Goal: Transaction & Acquisition: Purchase product/service

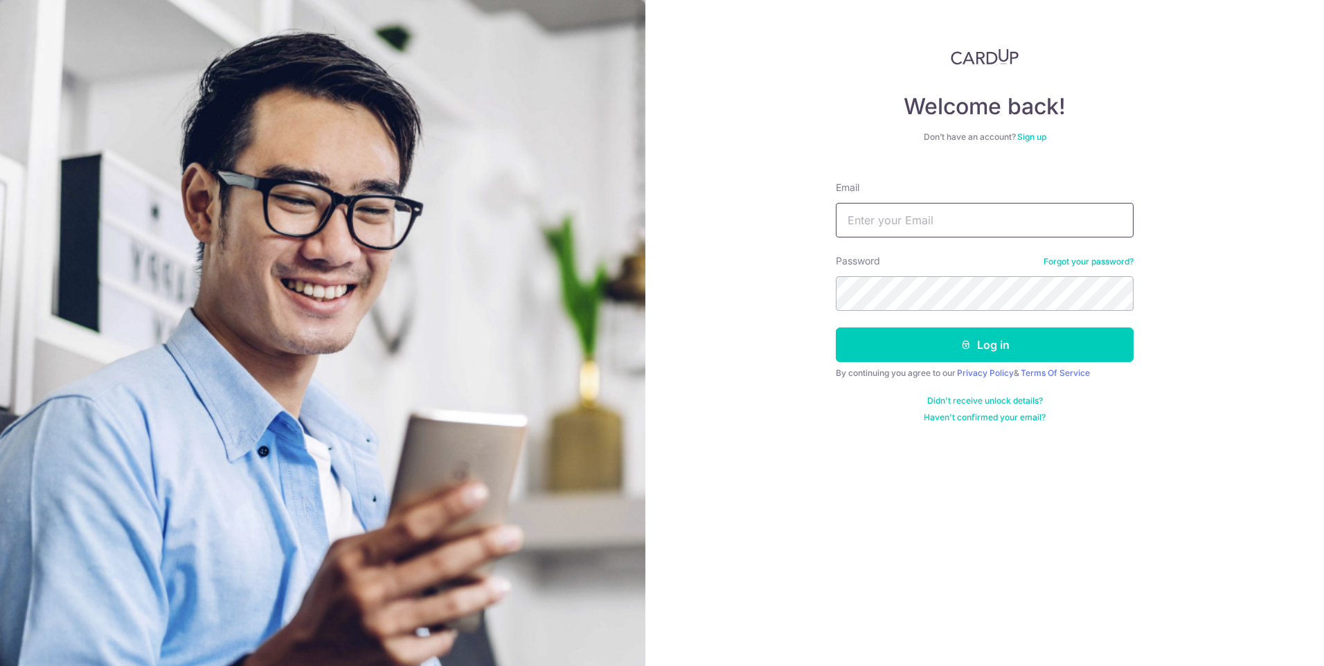
type input "aland_shum@yahoo.com"
click at [1050, 335] on button "Log in" at bounding box center [985, 345] width 298 height 35
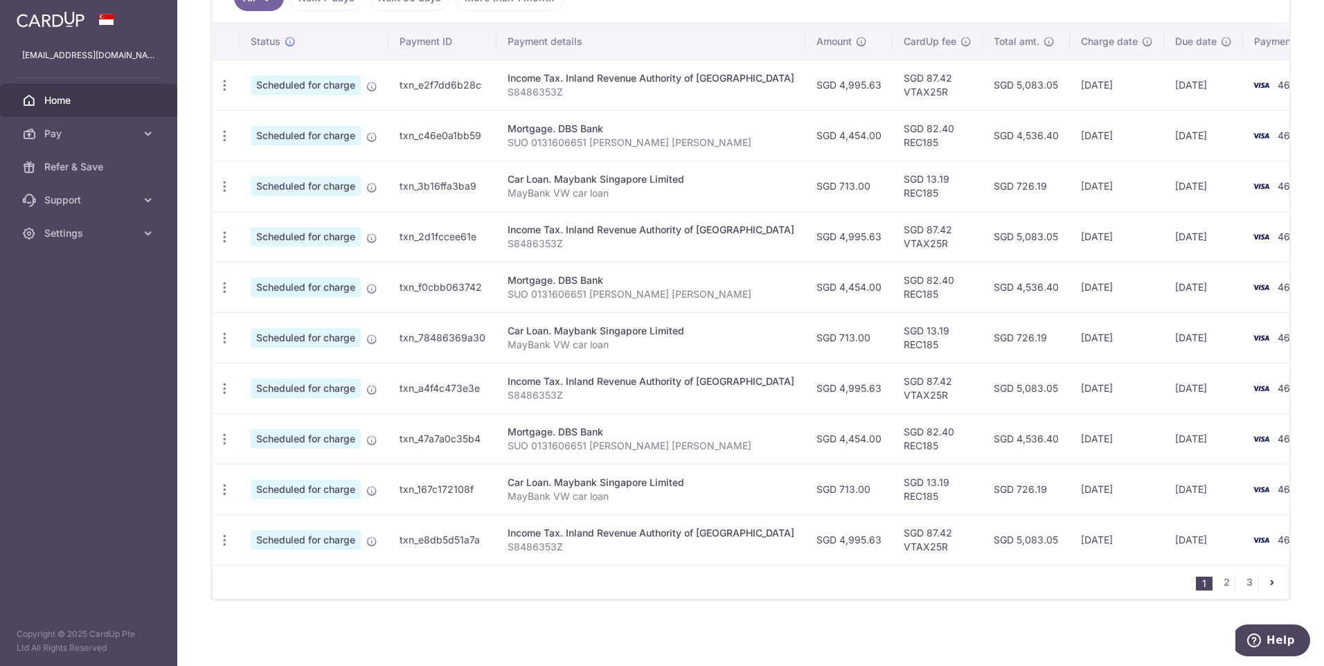
scroll to position [411, 0]
click at [74, 138] on span "Pay" at bounding box center [89, 134] width 91 height 14
click at [75, 170] on span "Payments" at bounding box center [89, 167] width 91 height 14
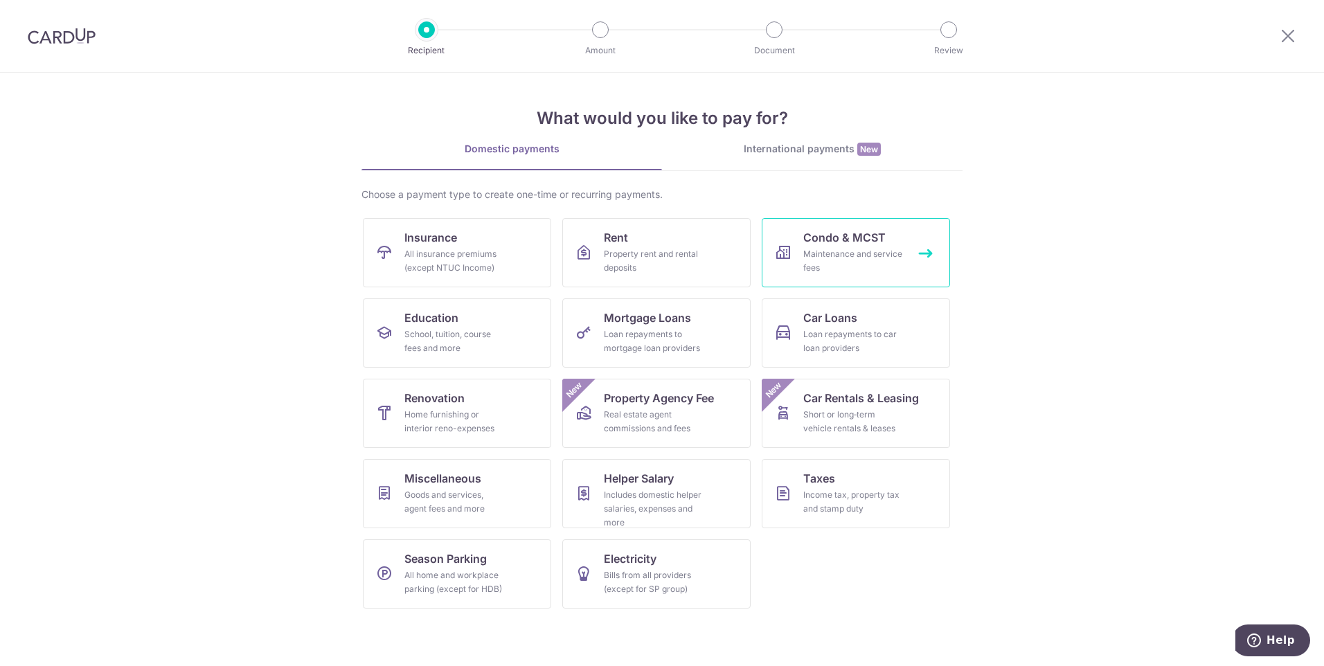
click at [870, 237] on span "Condo & MCST" at bounding box center [844, 237] width 82 height 17
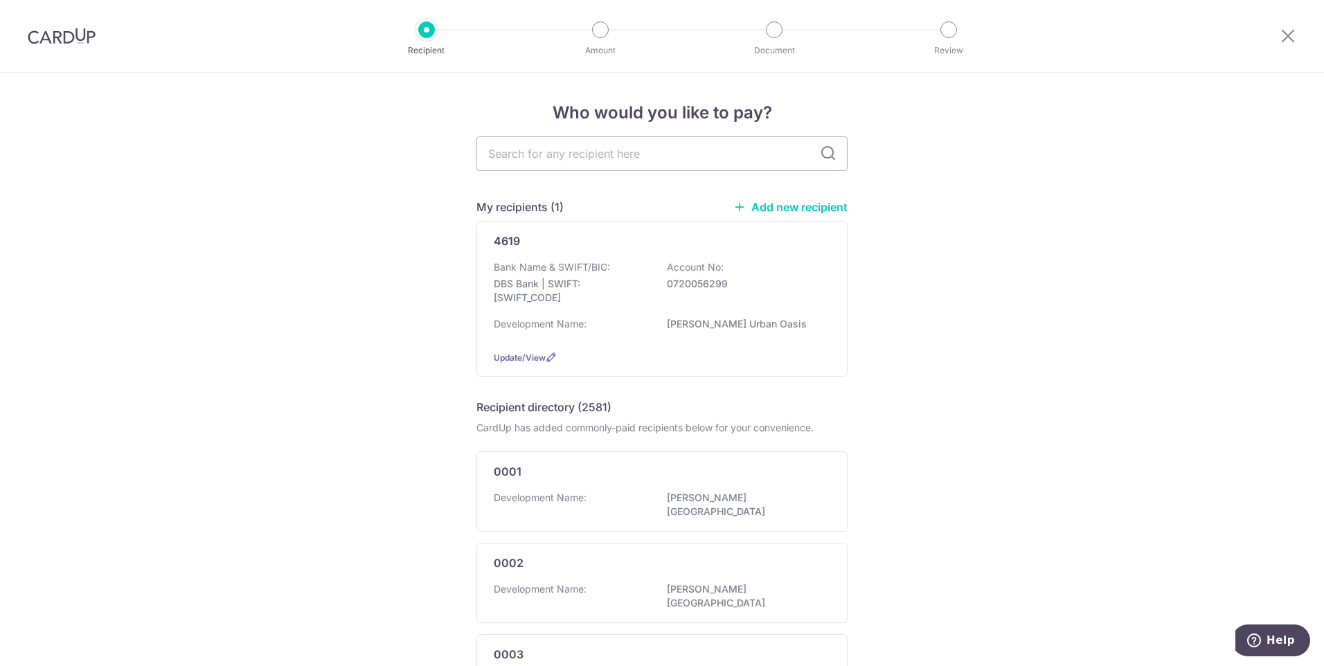
click at [645, 263] on div "Bank Name & SWIFT/BIC: DBS Bank | SWIFT: DBSSSGSGXXX Account No: 0720056299" at bounding box center [662, 285] width 337 height 51
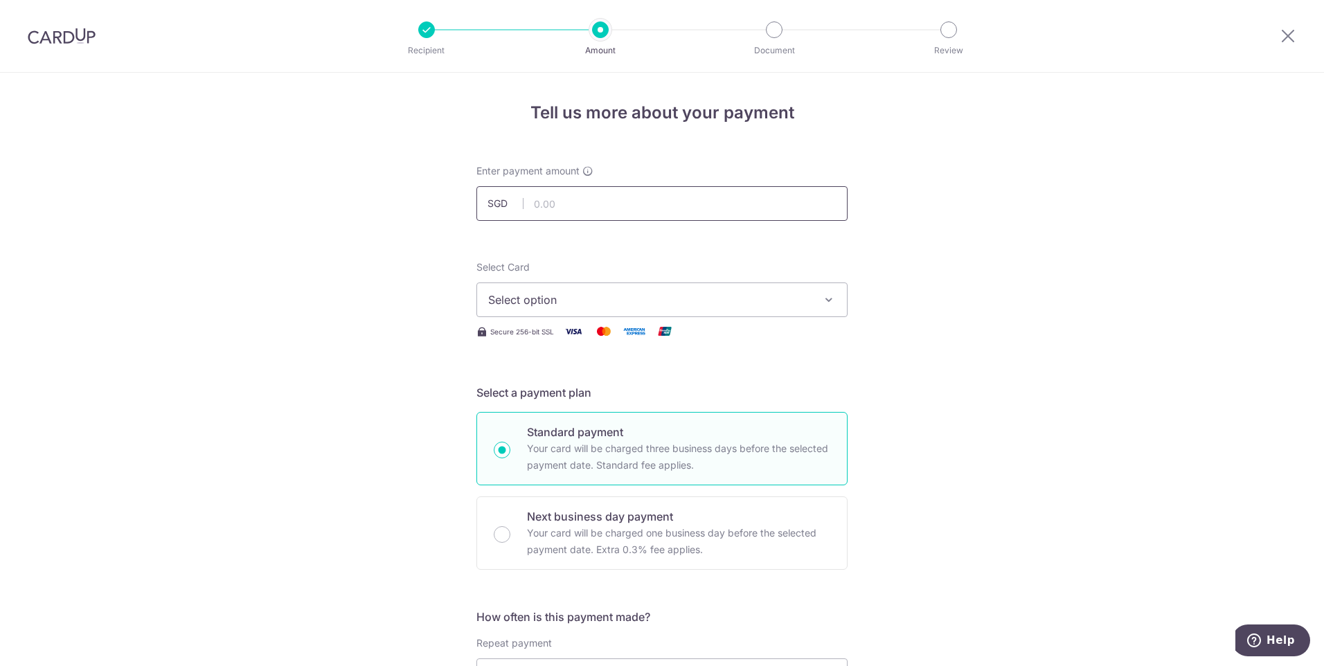
click at [630, 215] on input "text" at bounding box center [661, 203] width 371 height 35
type input "931.95"
click at [607, 297] on span "Select option" at bounding box center [649, 300] width 323 height 17
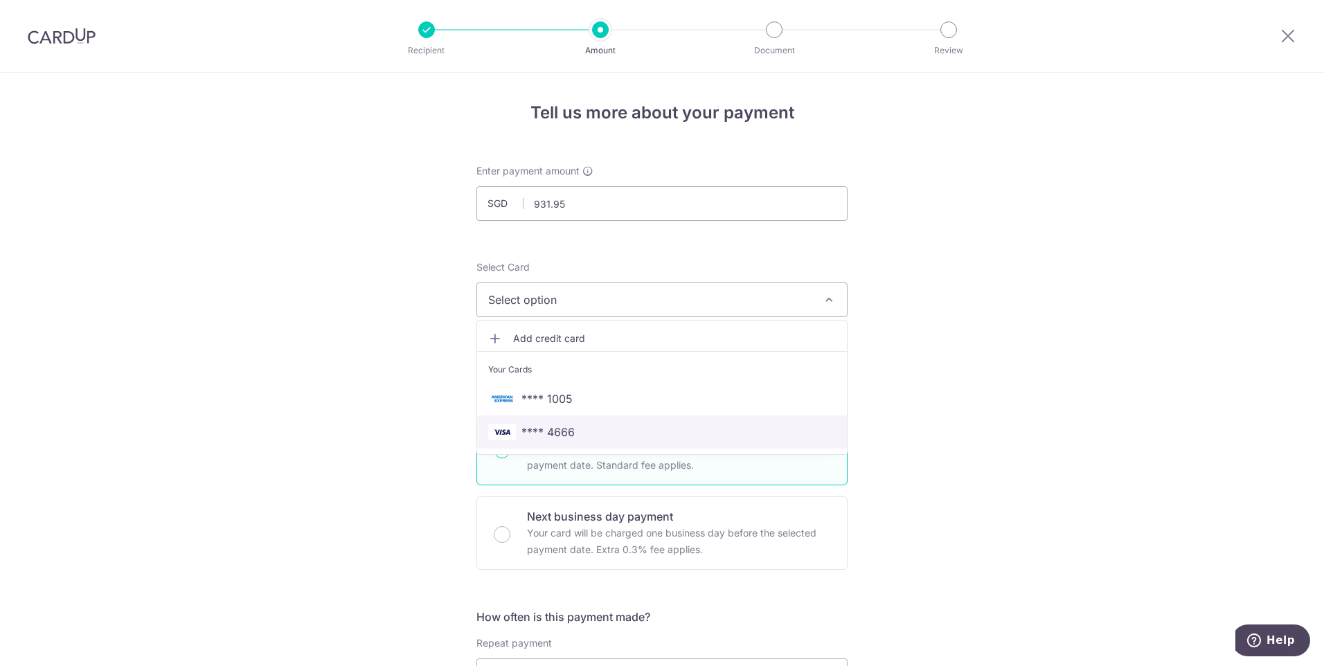
click at [601, 432] on span "**** 4666" at bounding box center [662, 432] width 348 height 17
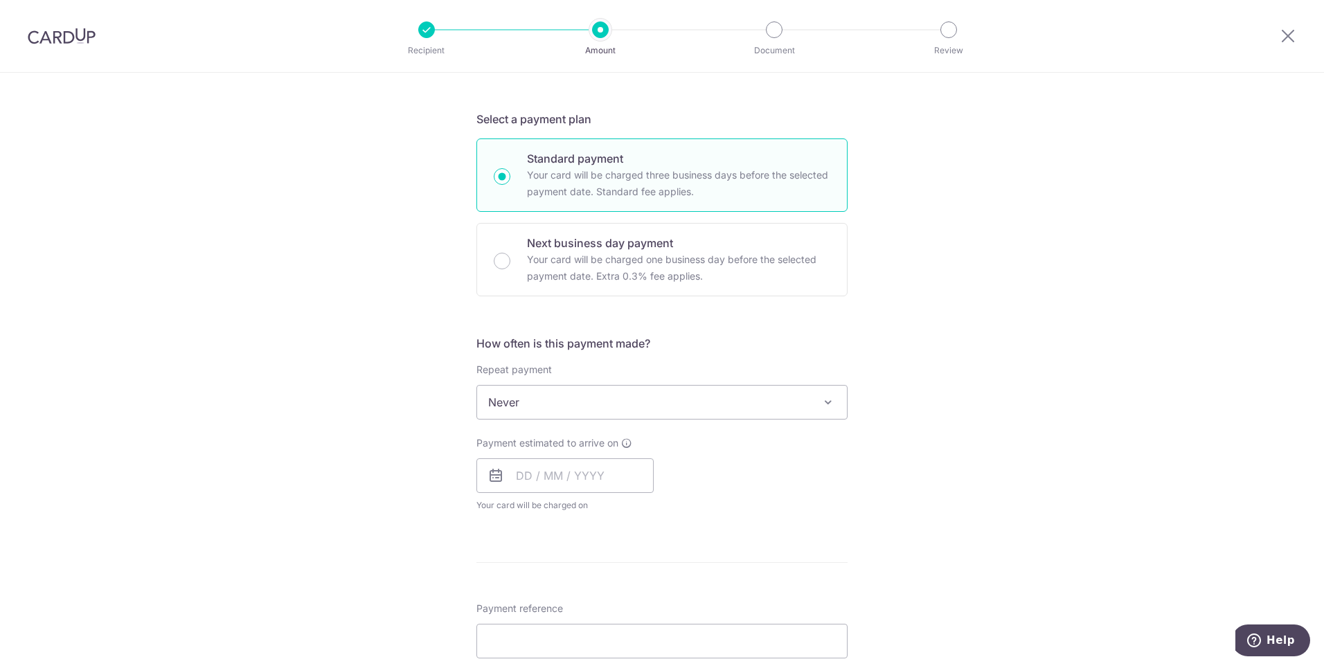
scroll to position [277, 0]
click at [586, 420] on div "How often is this payment made? Repeat payment Never Every week Every month Eve…" at bounding box center [661, 426] width 371 height 188
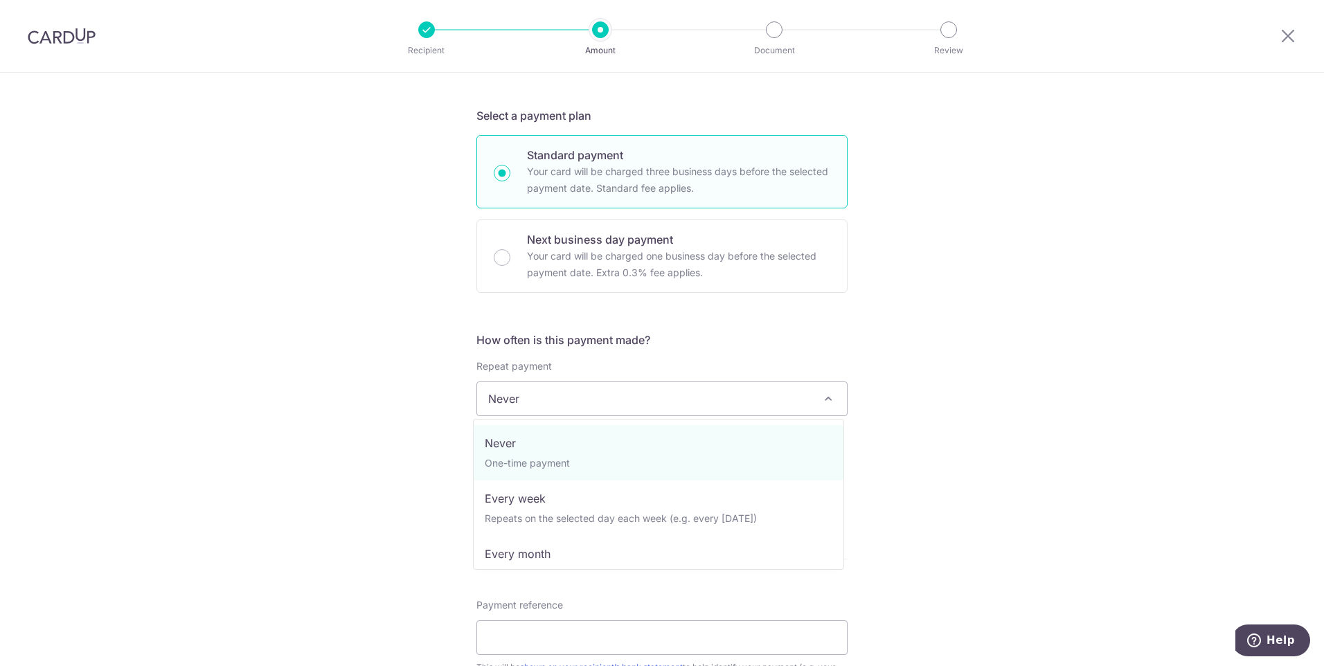
click at [594, 411] on span "Never" at bounding box center [662, 398] width 370 height 33
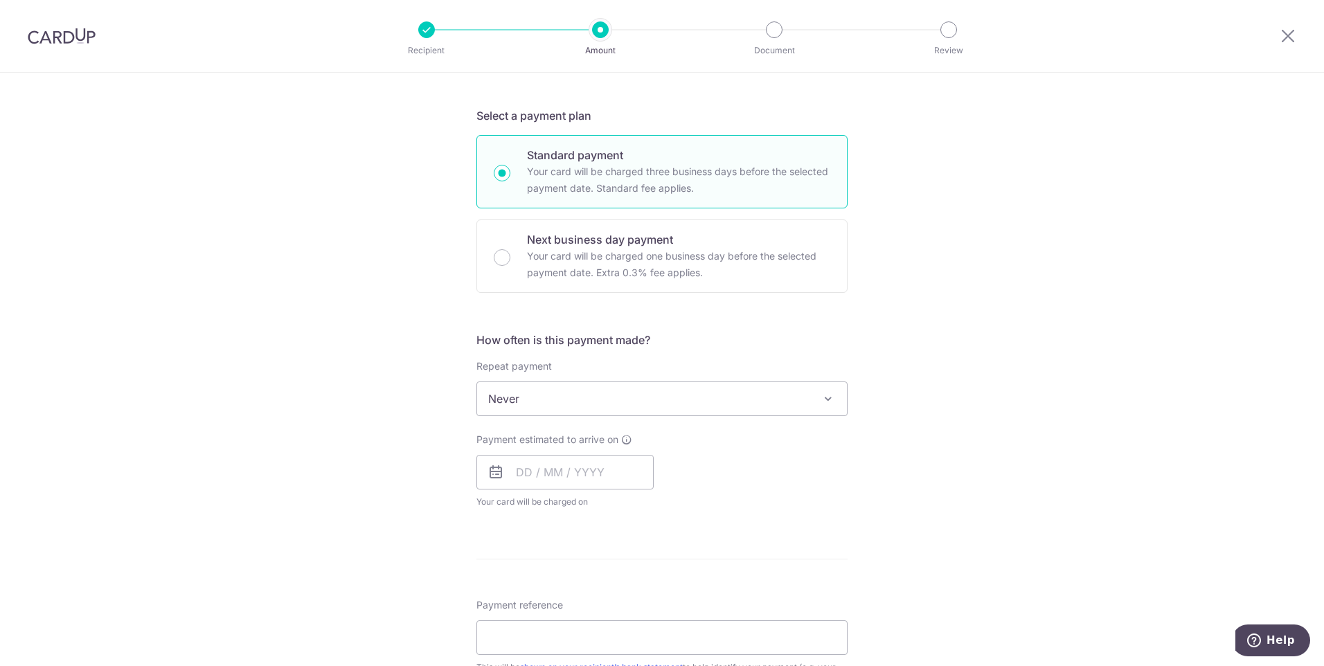
click at [294, 418] on div "Tell us more about your payment Enter payment amount SGD 931.95 931.95 Select C…" at bounding box center [662, 422] width 1324 height 1253
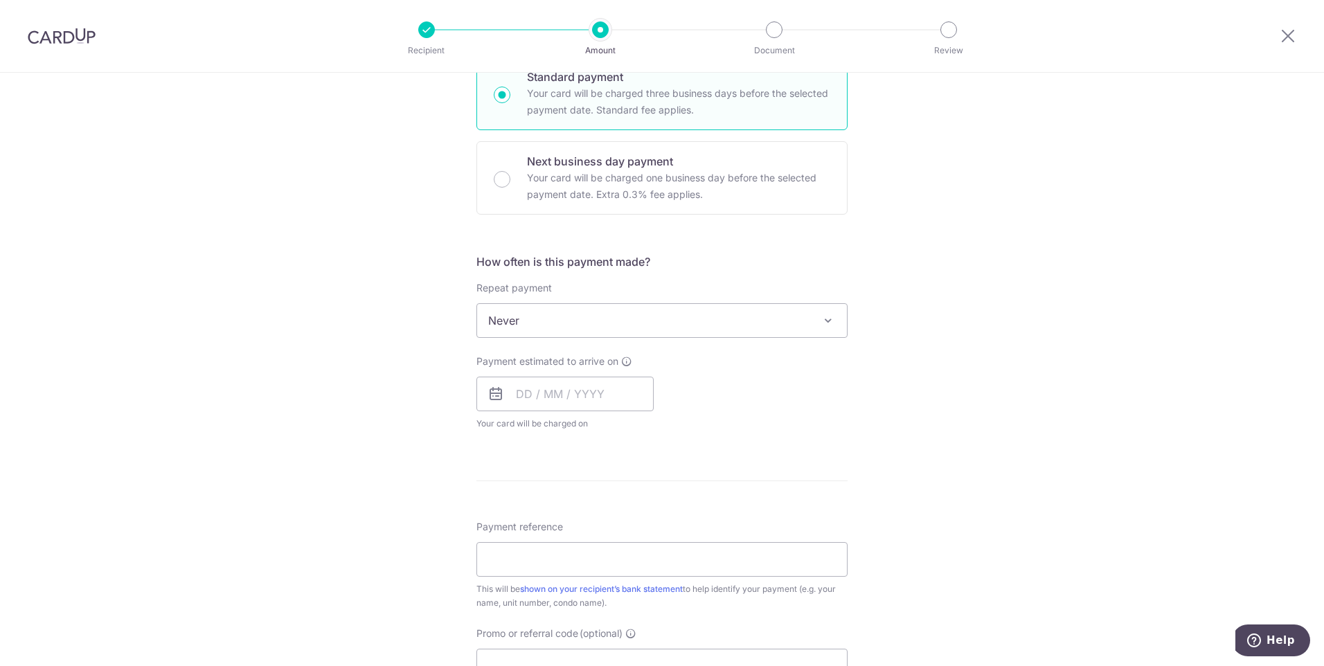
scroll to position [485, 0]
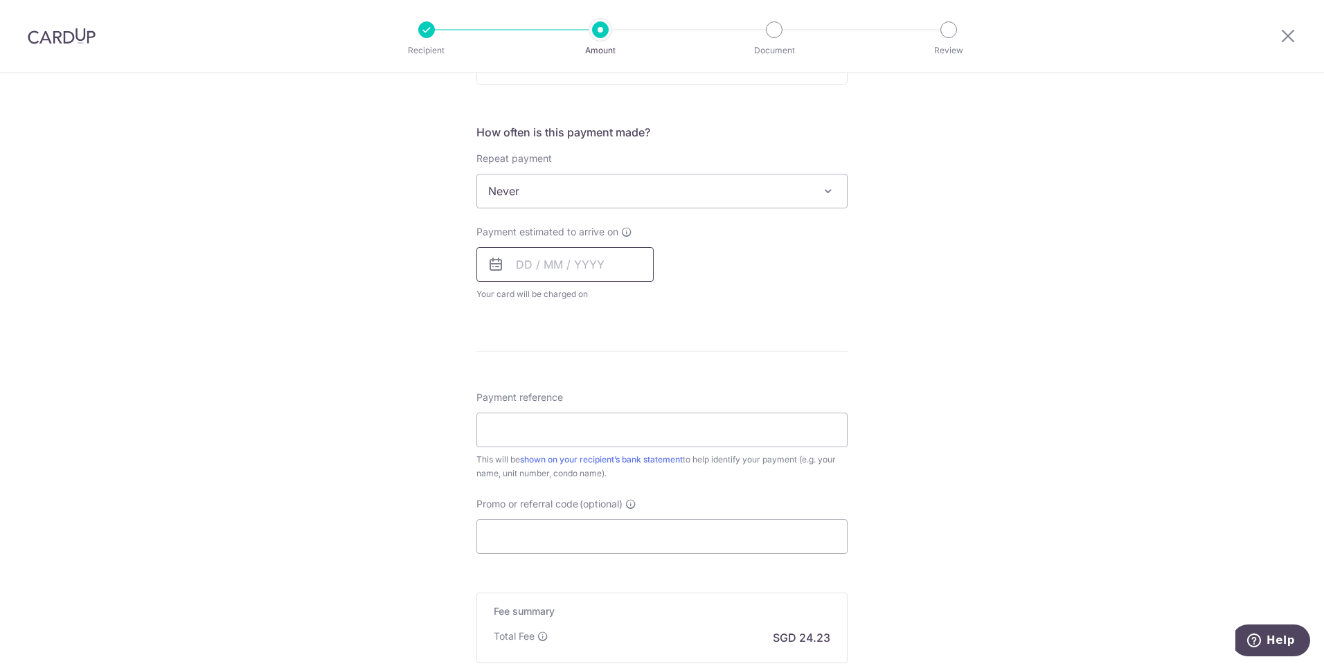
click at [512, 271] on input "text" at bounding box center [564, 264] width 177 height 35
click at [578, 477] on link "29" at bounding box center [588, 474] width 22 height 22
type input "29/10/2025"
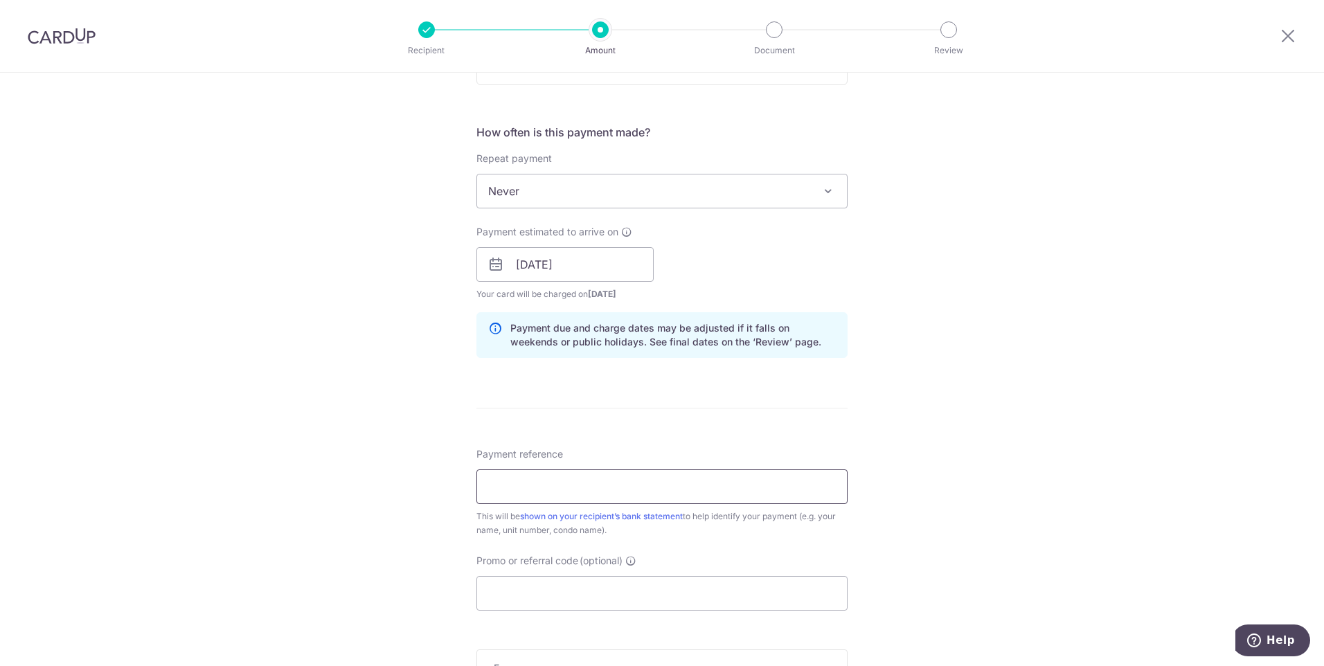
click at [539, 494] on input "Payment reference" at bounding box center [661, 486] width 371 height 35
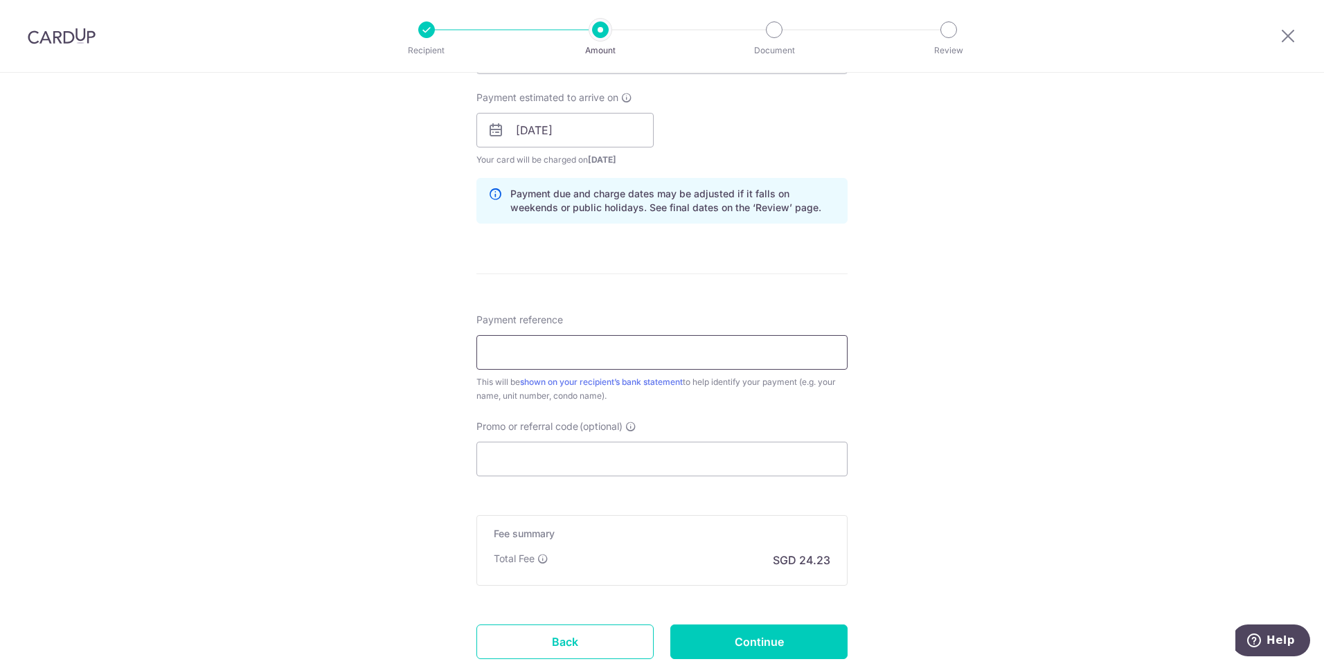
scroll to position [623, 0]
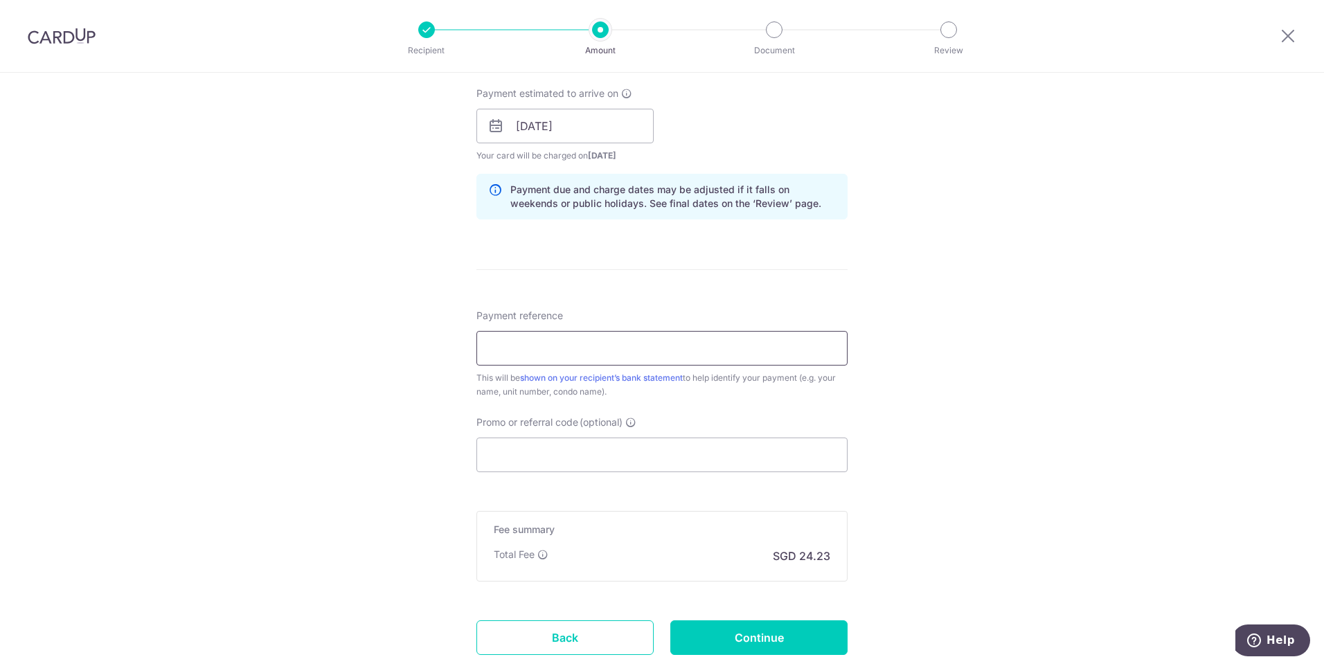
click at [530, 356] on input "Payment reference" at bounding box center [661, 348] width 371 height 35
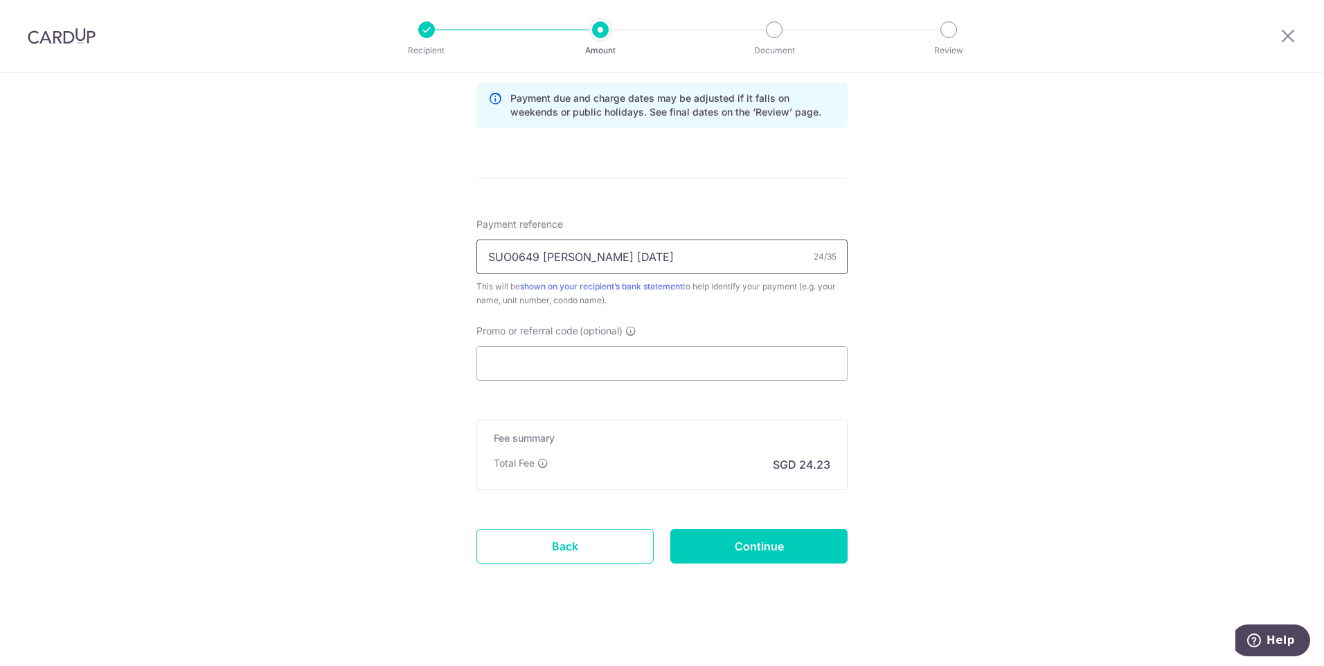
scroll to position [716, 0]
click at [581, 258] on input "SUO0649 Shum KL 10-13-39" at bounding box center [661, 255] width 371 height 35
type input "SUO0649 Shum Koin Lon 10-13-39"
click at [562, 345] on input "Promo or referral code (optional)" at bounding box center [661, 362] width 371 height 35
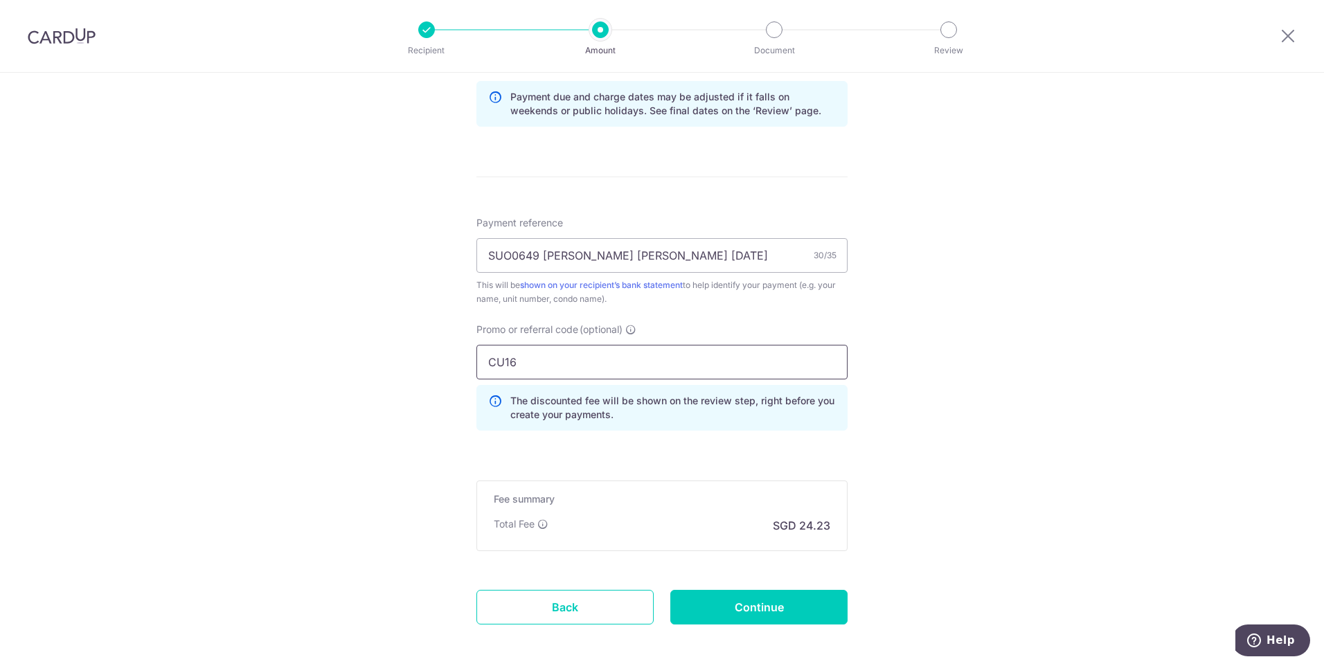
type input "CU16"
click at [753, 610] on input "Continue" at bounding box center [758, 607] width 177 height 35
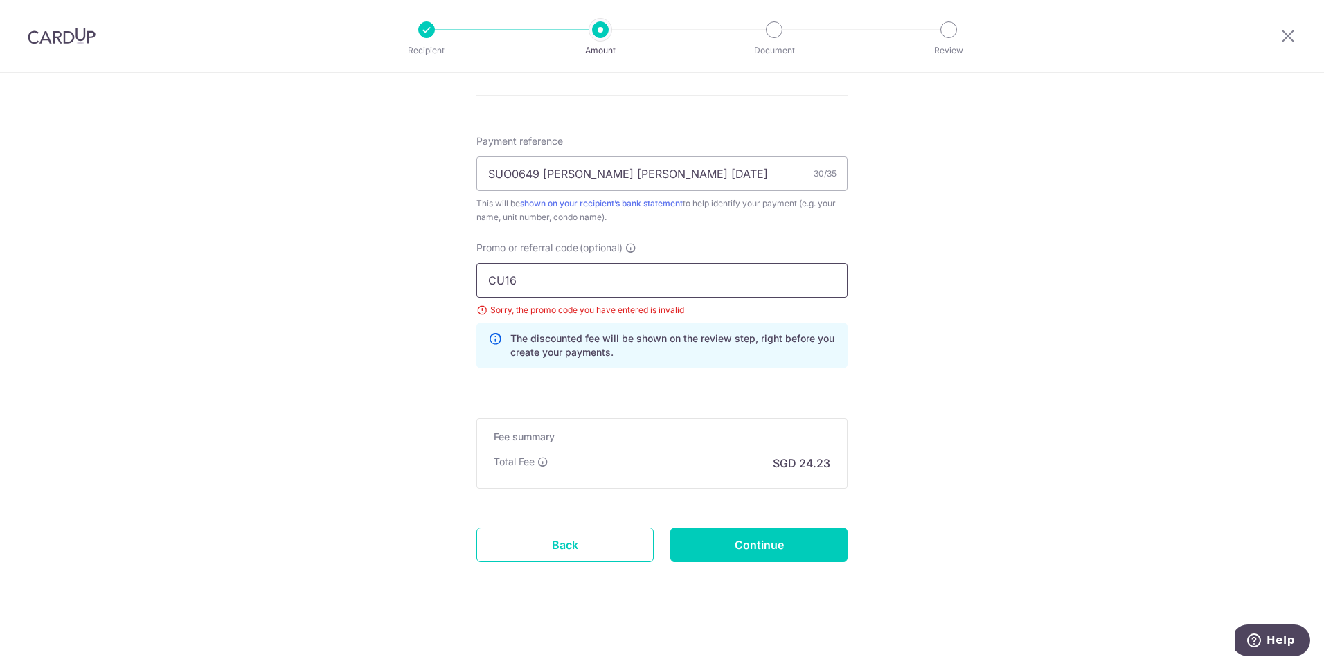
drag, startPoint x: 536, startPoint y: 292, endPoint x: 445, endPoint y: 286, distance: 90.9
type input "OFF225"
click at [736, 533] on input "Continue" at bounding box center [758, 545] width 177 height 35
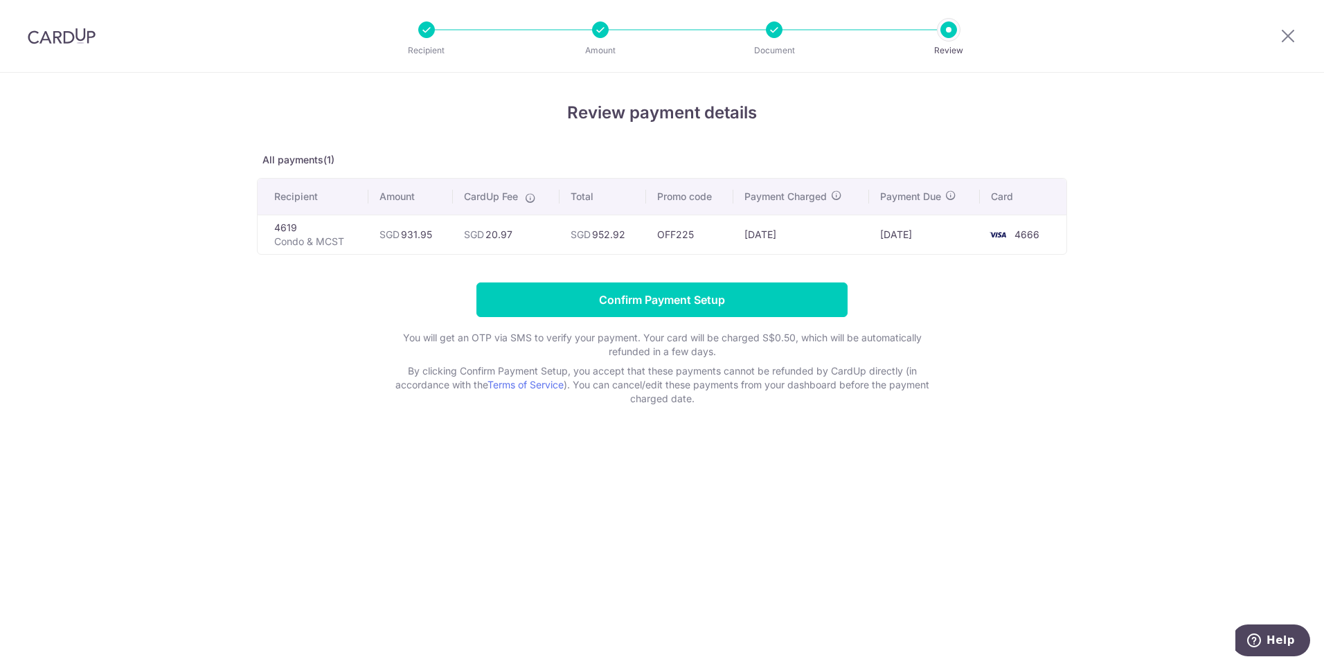
click at [231, 288] on div "Review payment details All payments(1) Recipient Amount CardUp Fee Total Promo …" at bounding box center [662, 369] width 1324 height 593
click at [632, 294] on input "Confirm Payment Setup" at bounding box center [661, 300] width 371 height 35
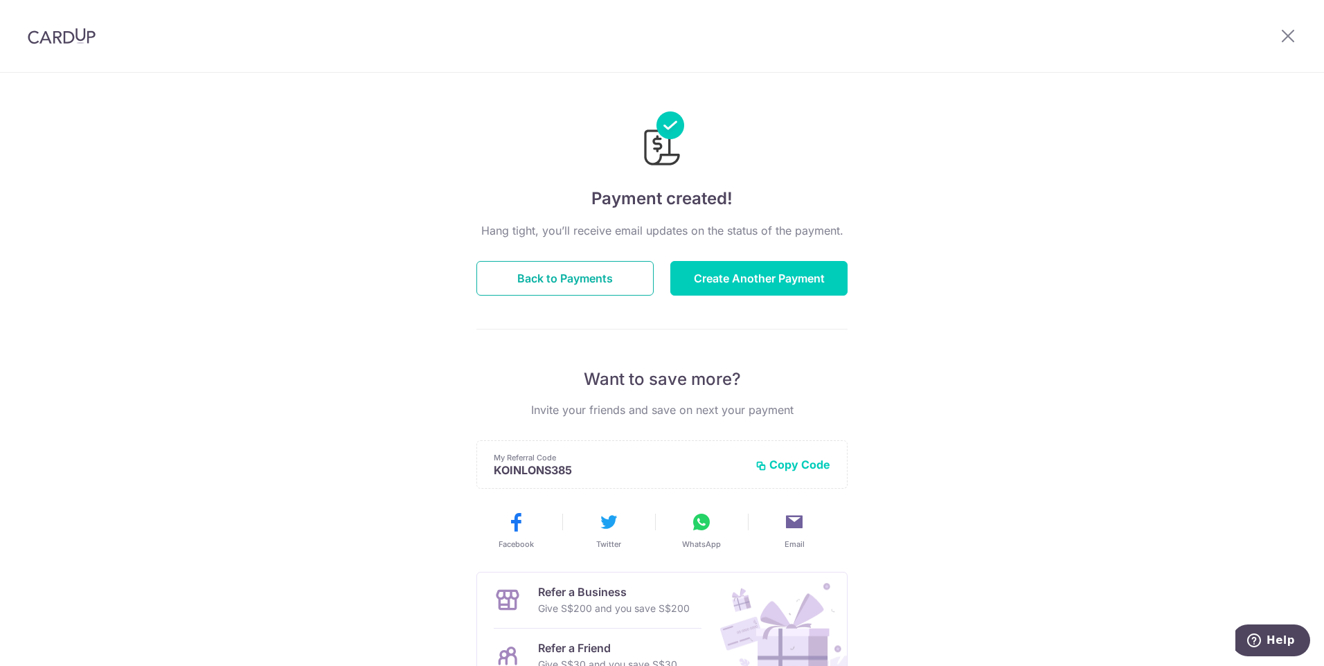
click at [593, 278] on button "Back to Payments" at bounding box center [564, 278] width 177 height 35
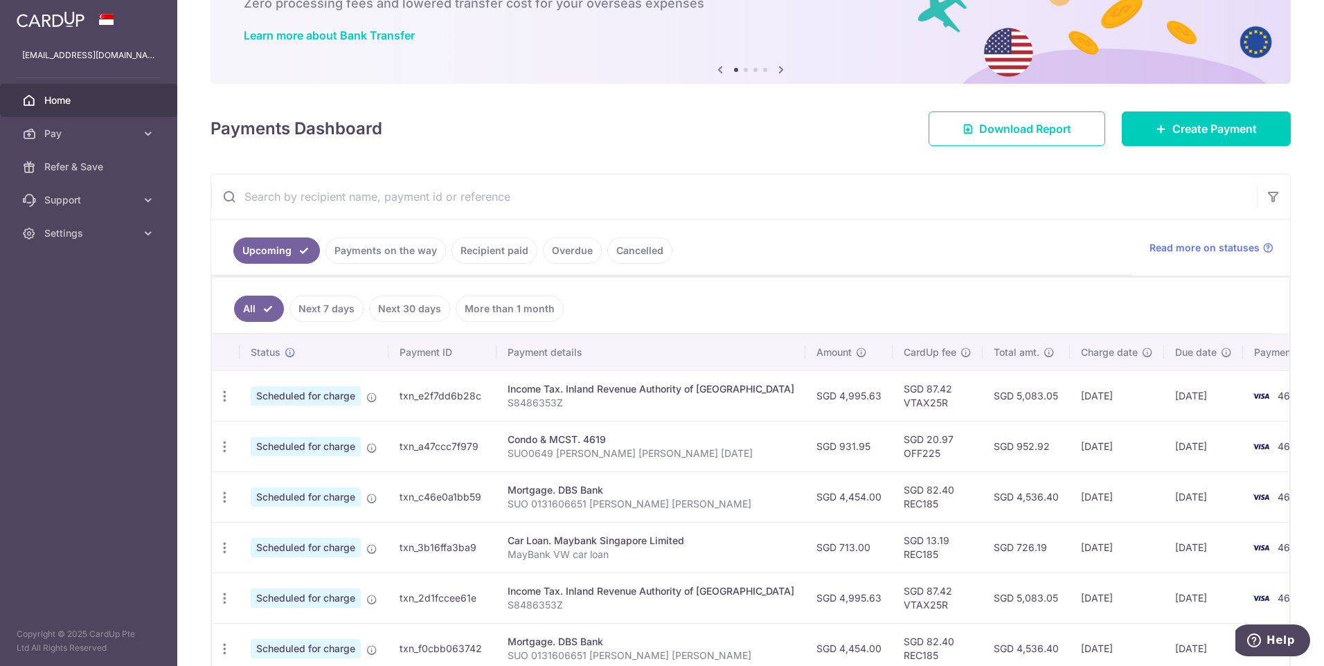
scroll to position [277, 0]
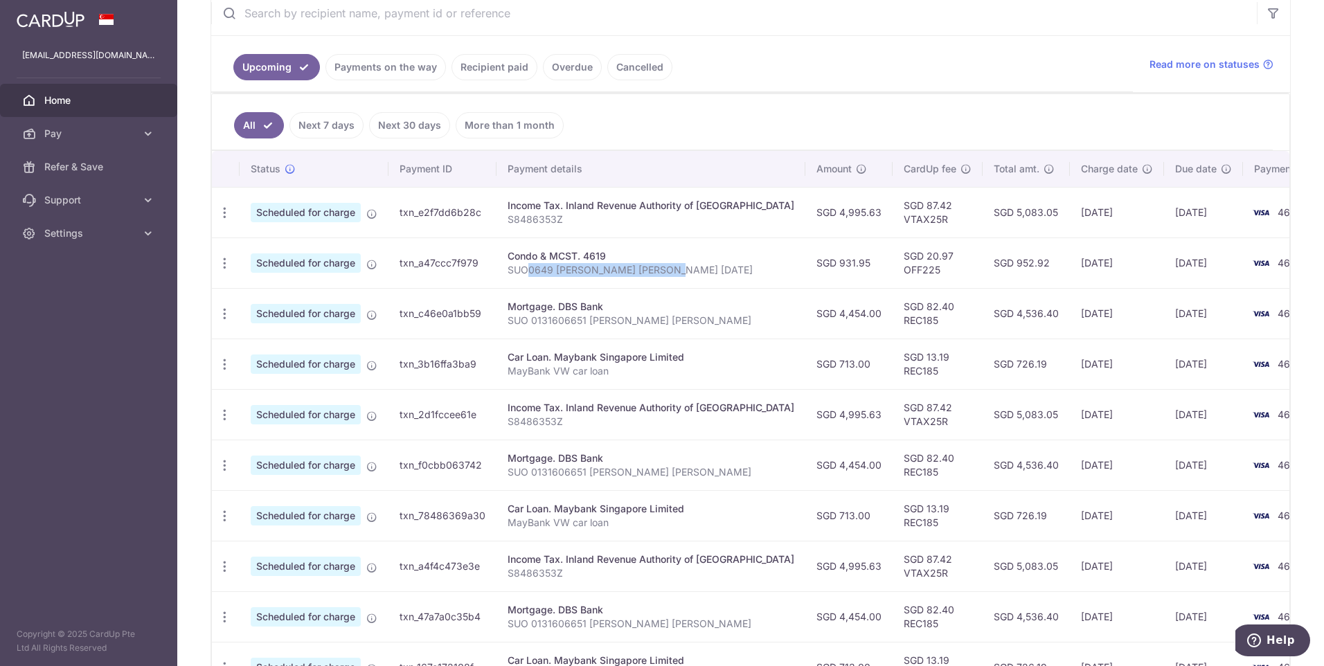
drag, startPoint x: 528, startPoint y: 270, endPoint x: 686, endPoint y: 268, distance: 157.2
click at [686, 268] on p "SUO0649 [PERSON_NAME] [PERSON_NAME] [DATE]" at bounding box center [651, 270] width 287 height 14
drag, startPoint x: 507, startPoint y: 321, endPoint x: 674, endPoint y: 321, distance: 167.6
click at [674, 321] on p "SUO 0131606651 Shum Koin Lon" at bounding box center [651, 321] width 287 height 14
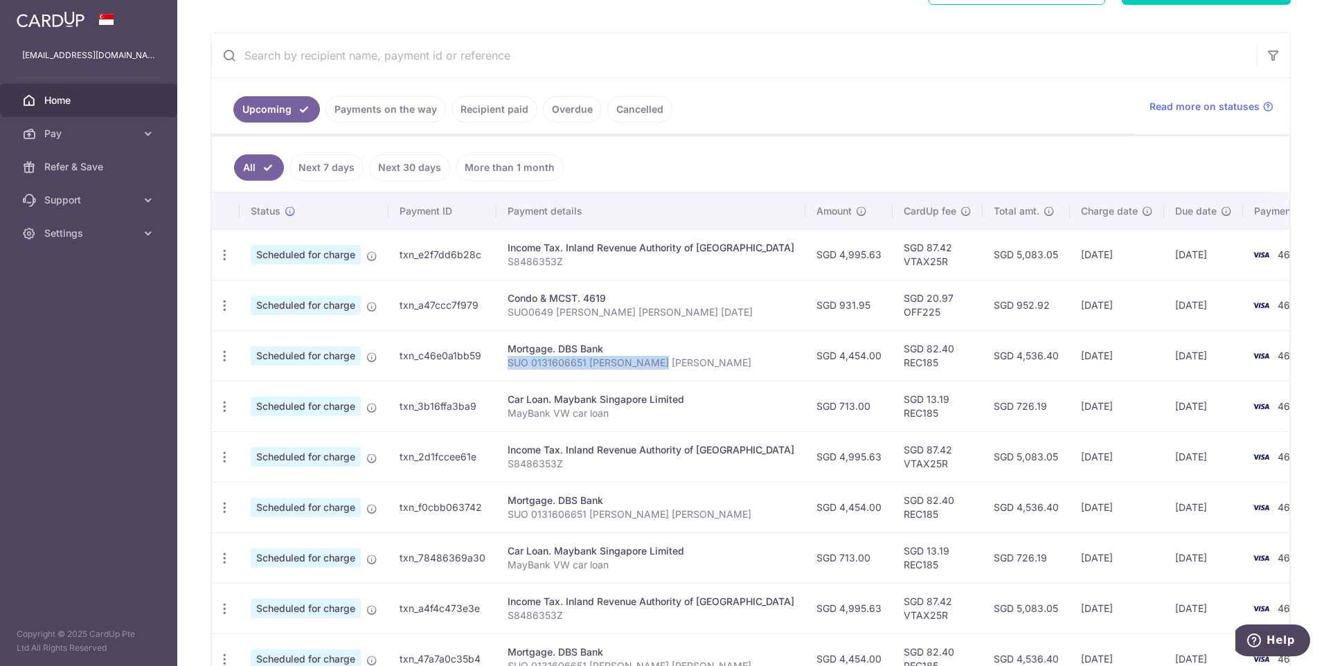
scroll to position [0, 0]
